Goal: Task Accomplishment & Management: Use online tool/utility

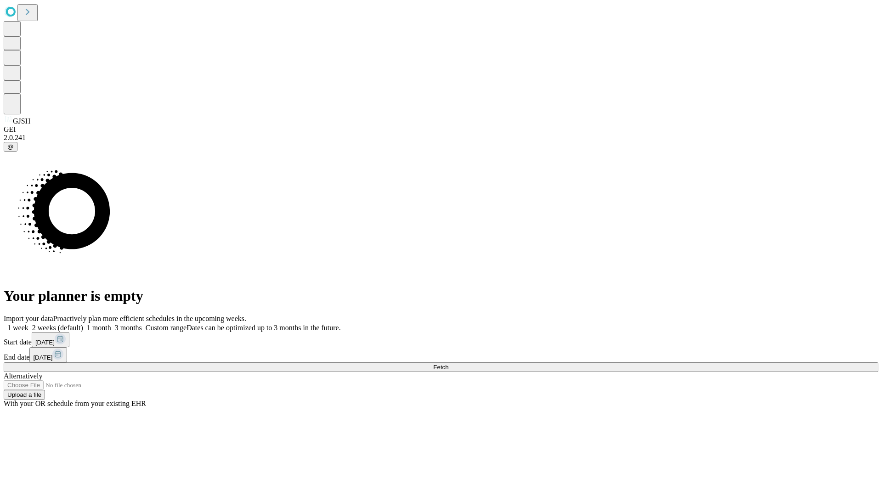
click at [449, 364] on span "Fetch" at bounding box center [440, 367] width 15 height 7
